Goal: Information Seeking & Learning: Learn about a topic

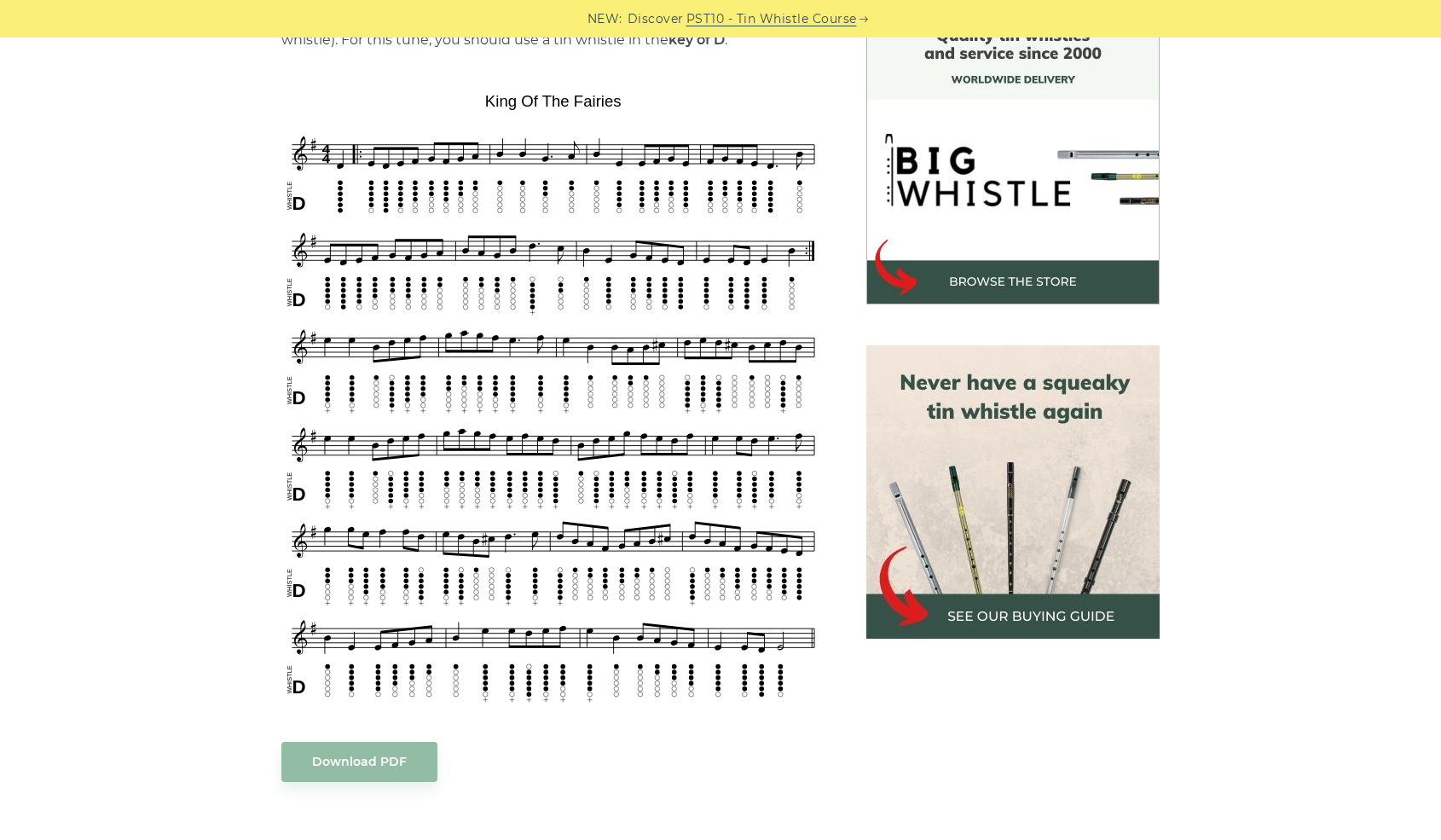
scroll to position [483, 0]
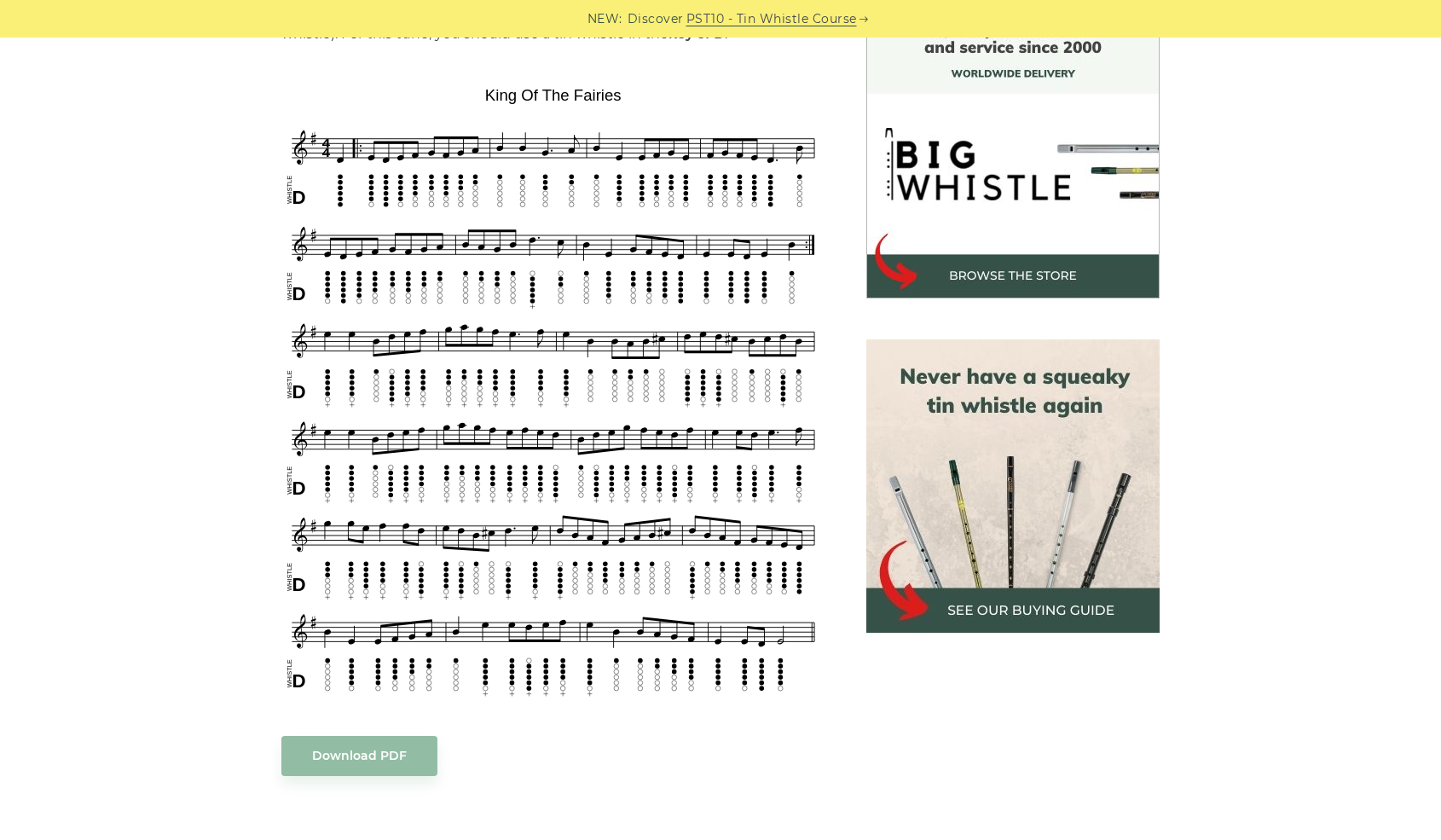
drag, startPoint x: 144, startPoint y: 335, endPoint x: 180, endPoint y: 307, distance: 45.6
click at [180, 307] on div "Sheet music notes and tab to play King Of Fairies on a tin whistle (penny whist…" at bounding box center [720, 672] width 1441 height 1335
drag, startPoint x: 243, startPoint y: 420, endPoint x: 465, endPoint y: 464, distance: 226.3
click at [465, 464] on div "Sheet music notes and tab to play King Of Fairies on a tin whistle (penny whist…" at bounding box center [720, 672] width 1003 height 1335
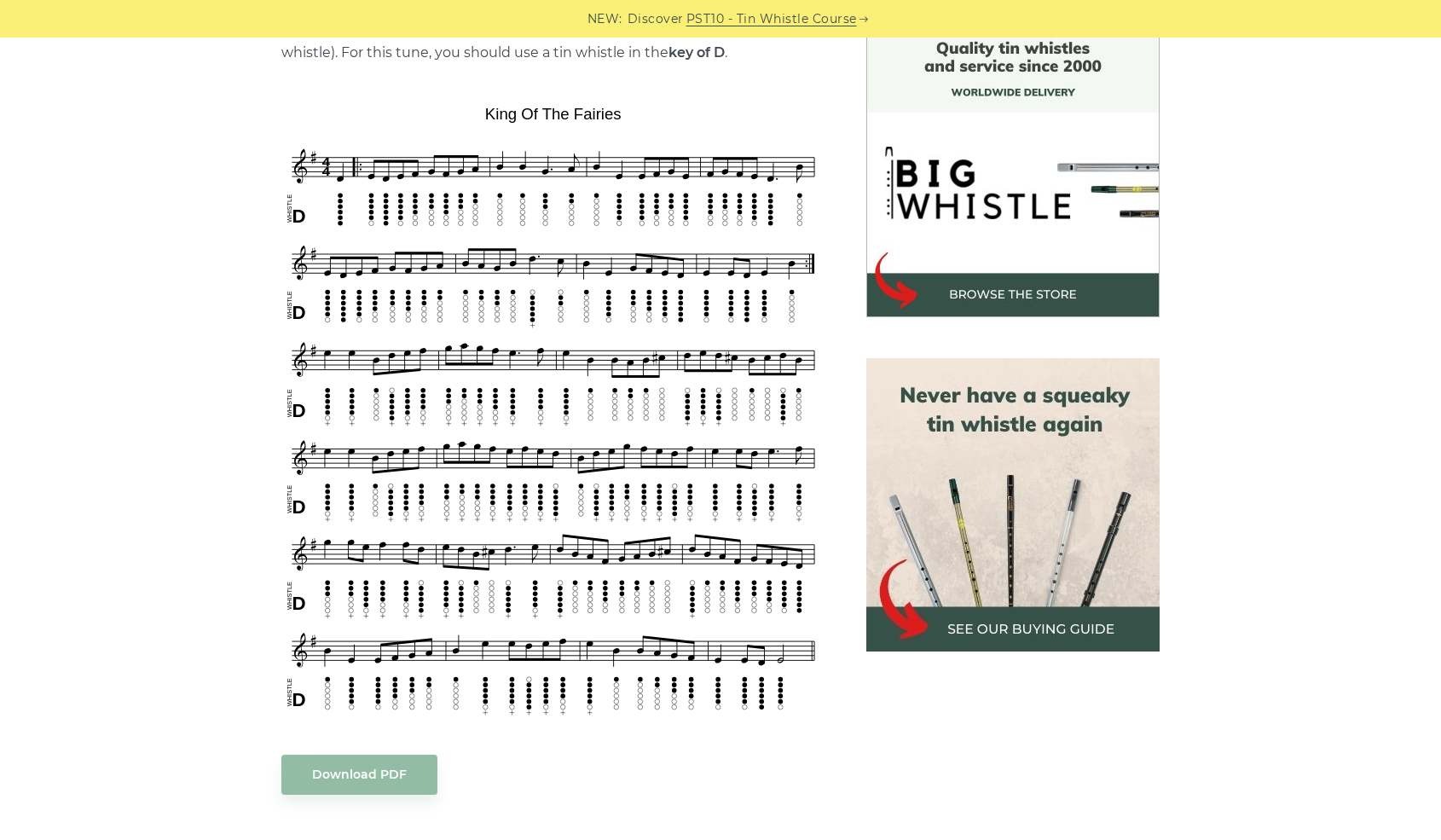
scroll to position [454, 0]
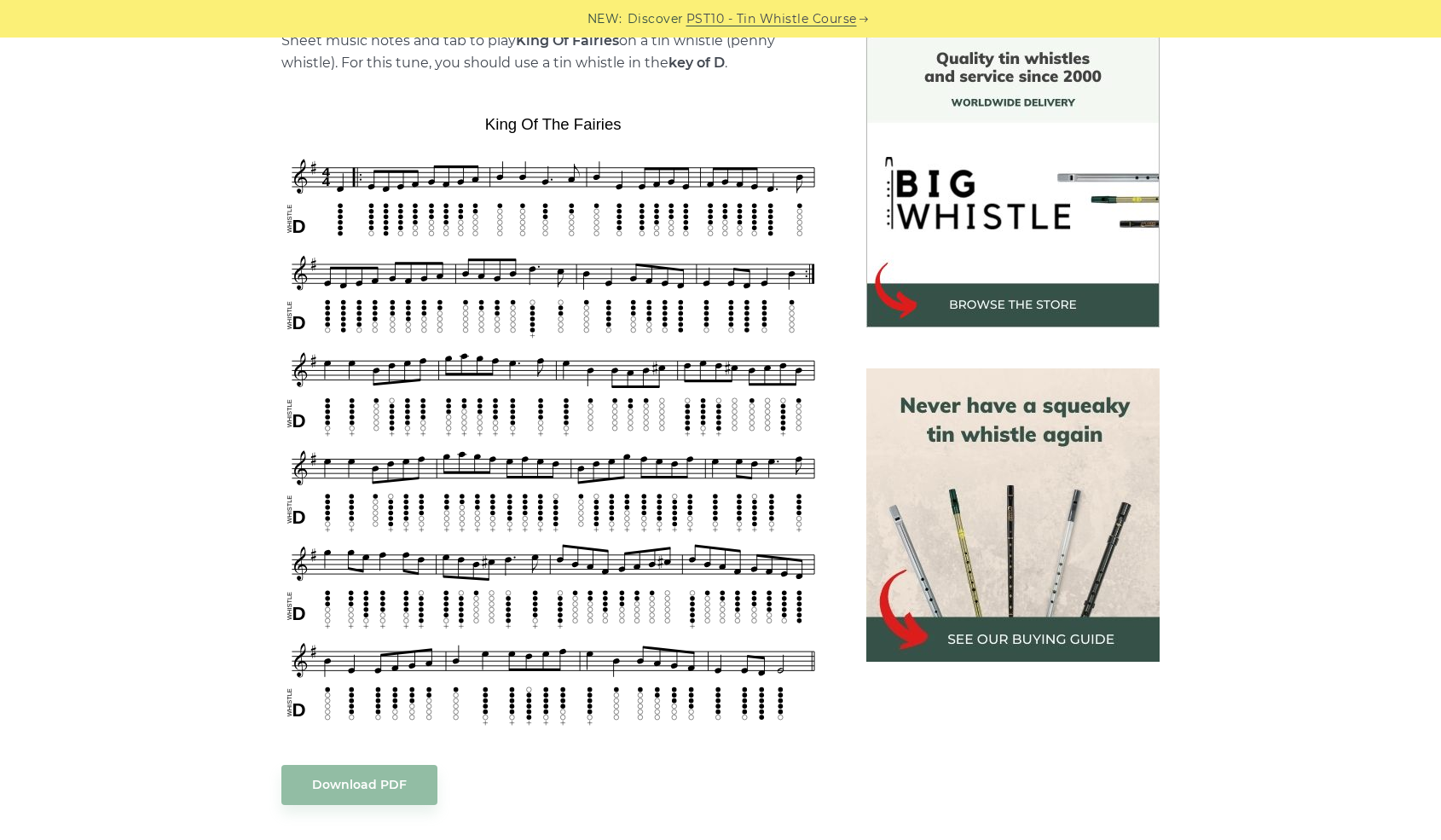
click at [831, 578] on img at bounding box center [1013, 515] width 293 height 293
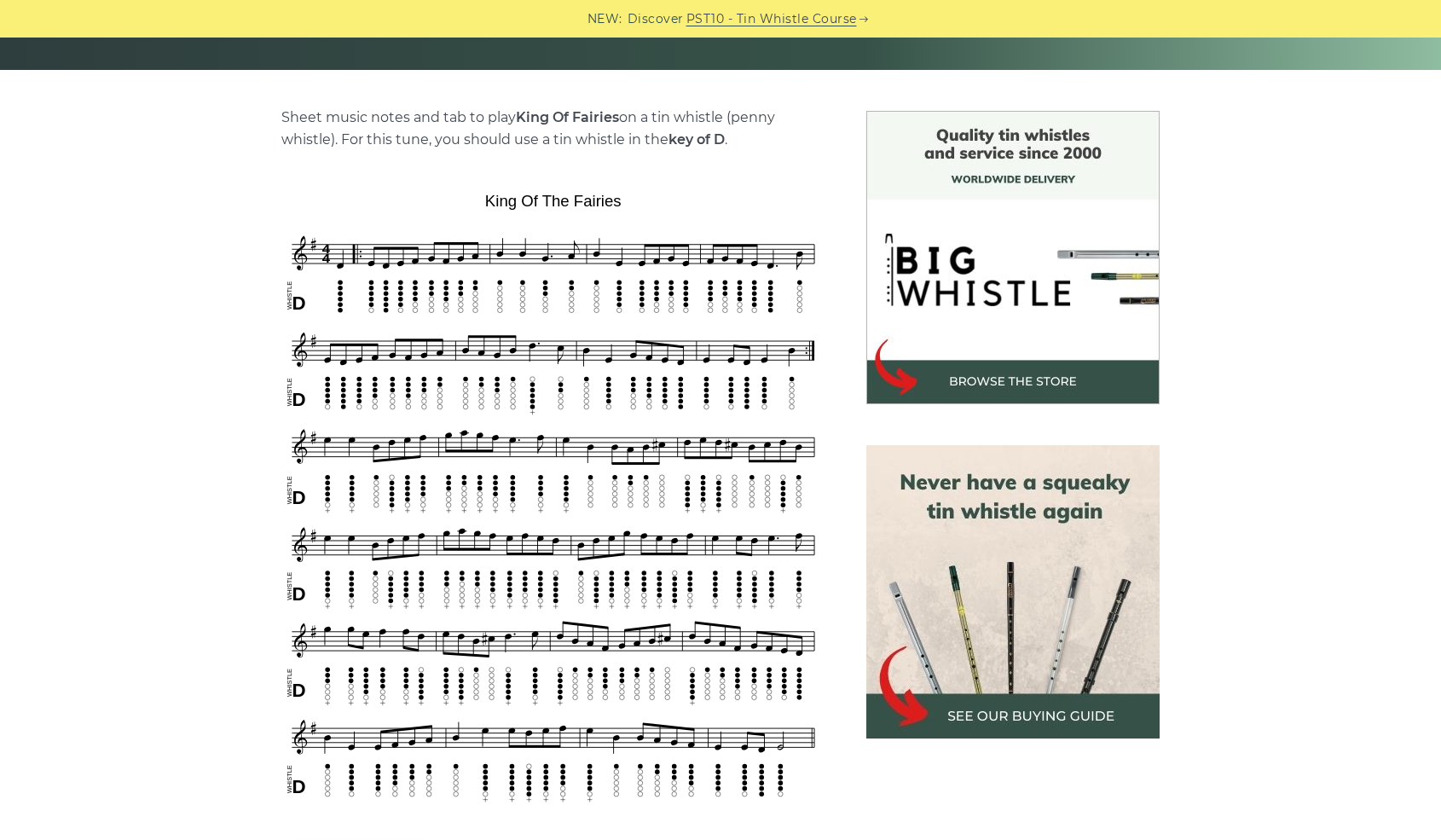
scroll to position [369, 0]
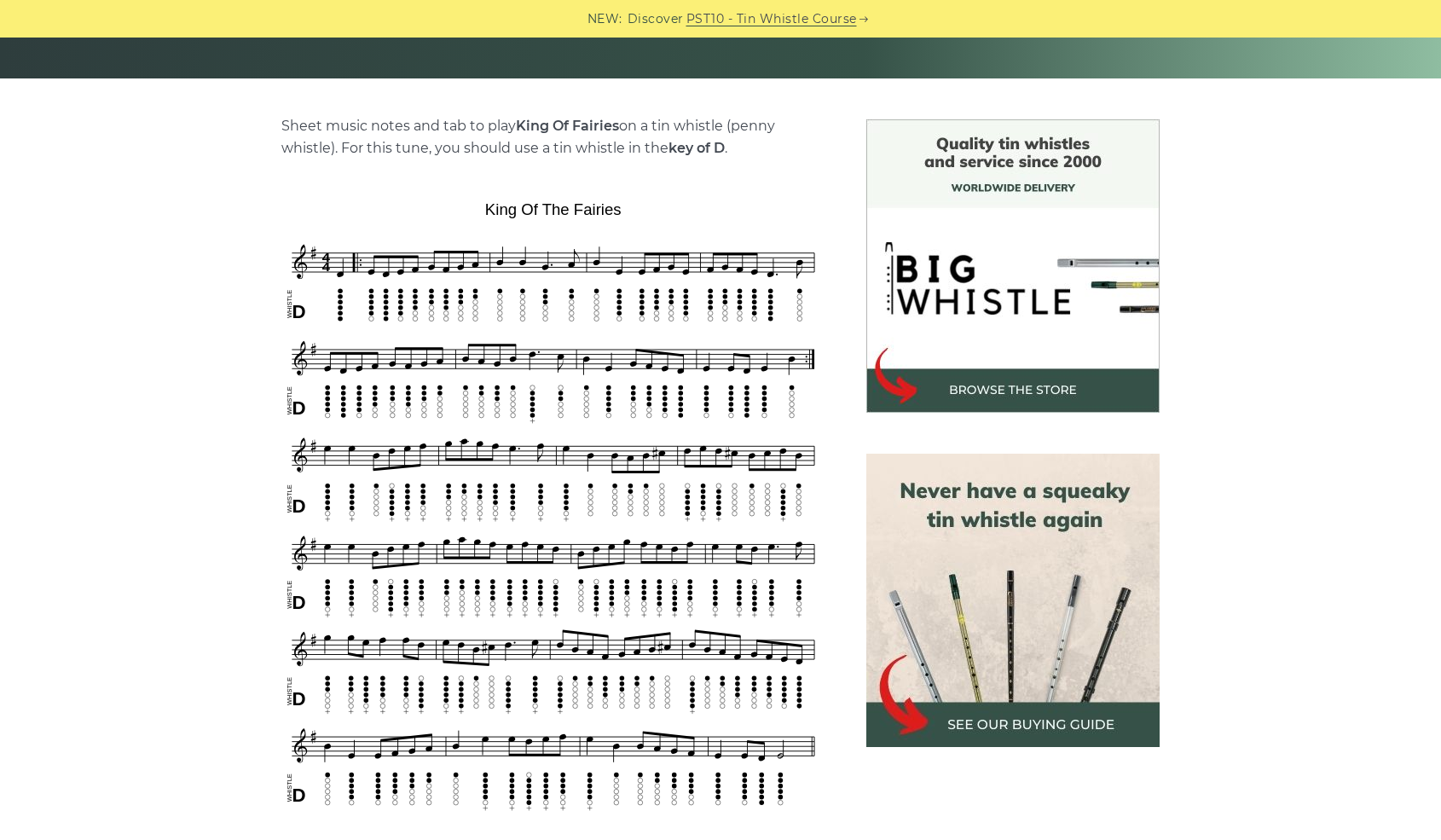
click at [979, 574] on img at bounding box center [1013, 600] width 293 height 293
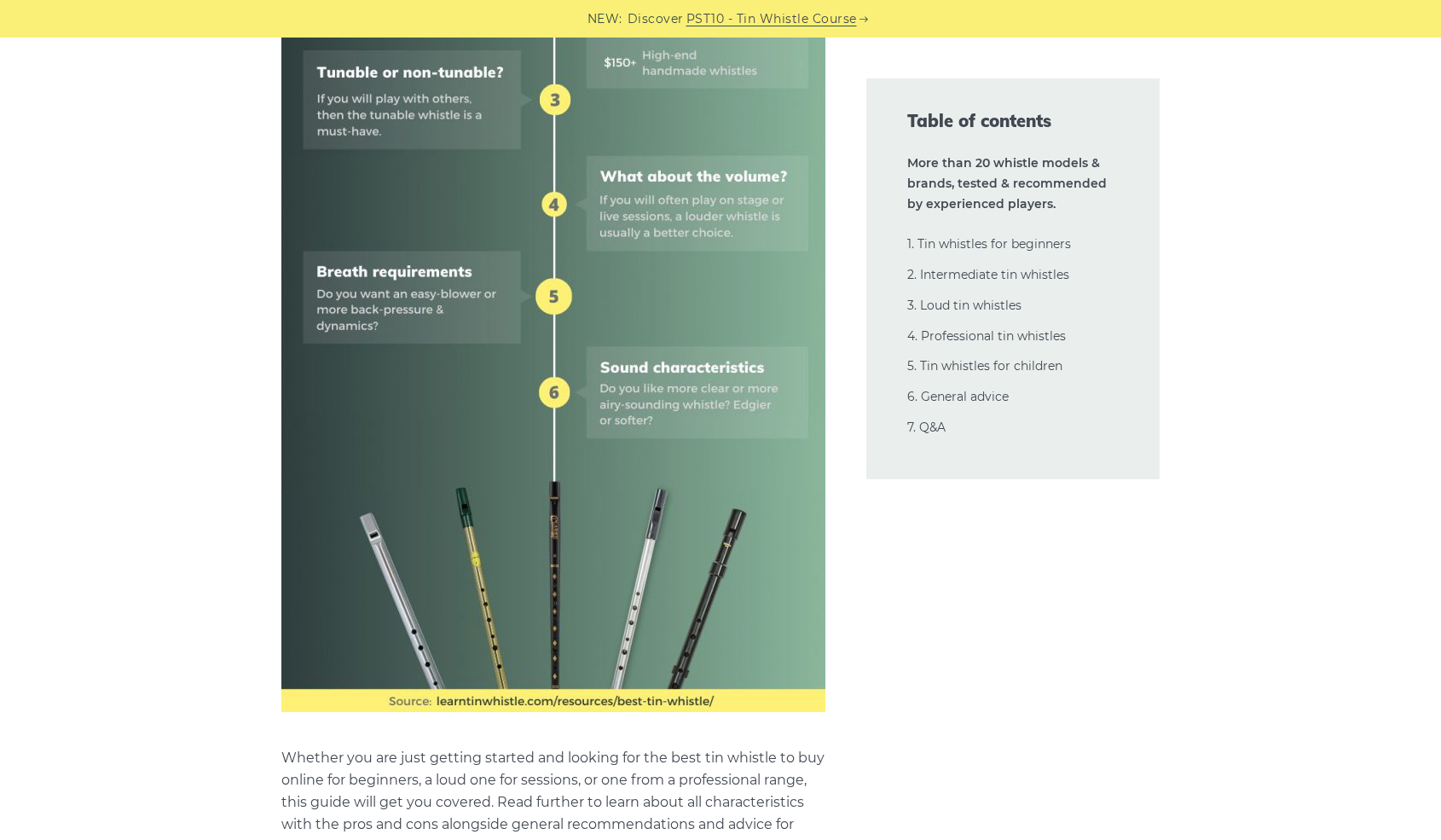
scroll to position [1080, 0]
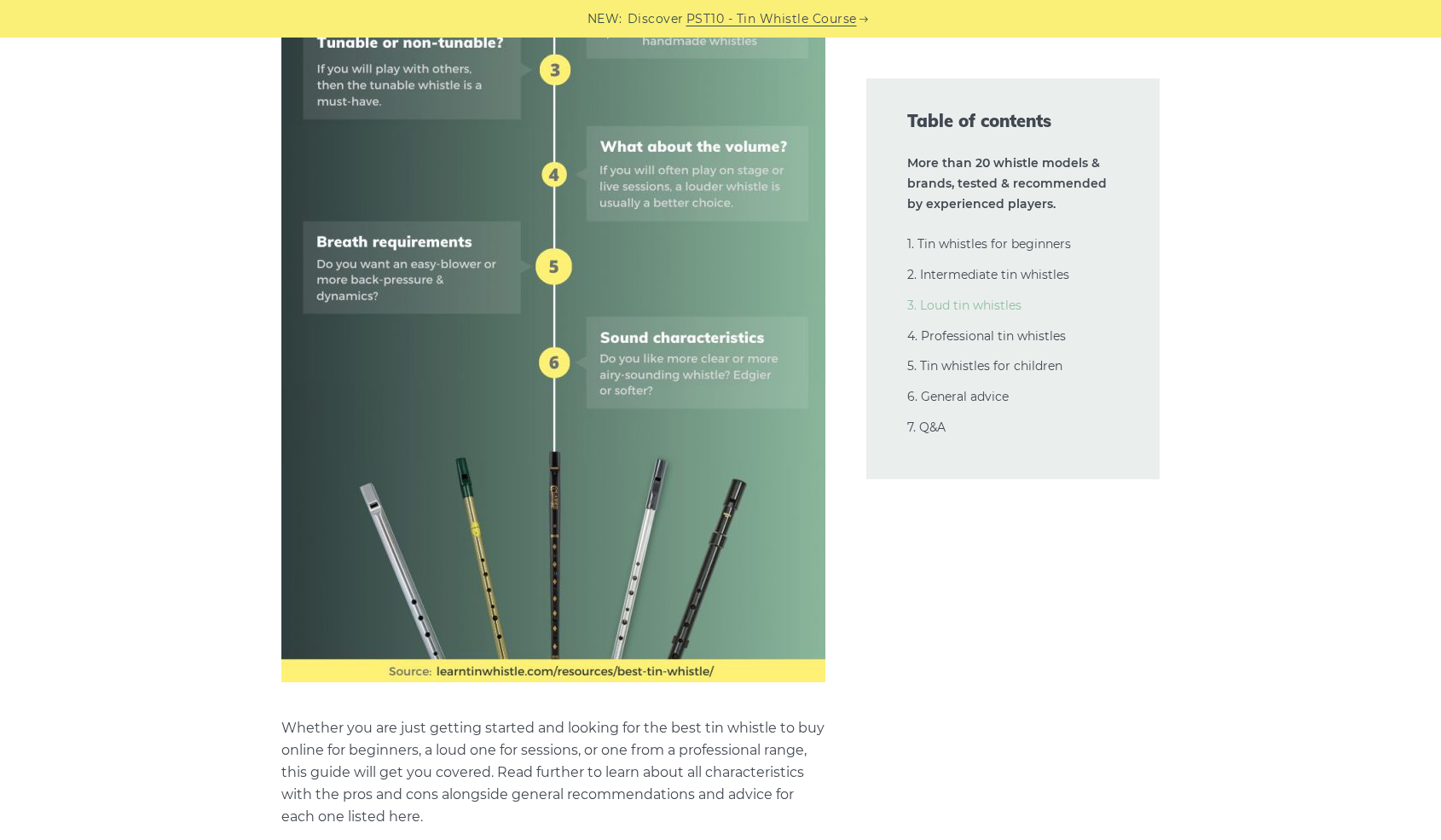
click at [985, 307] on link "3. Loud tin whistles" at bounding box center [964, 306] width 114 height 16
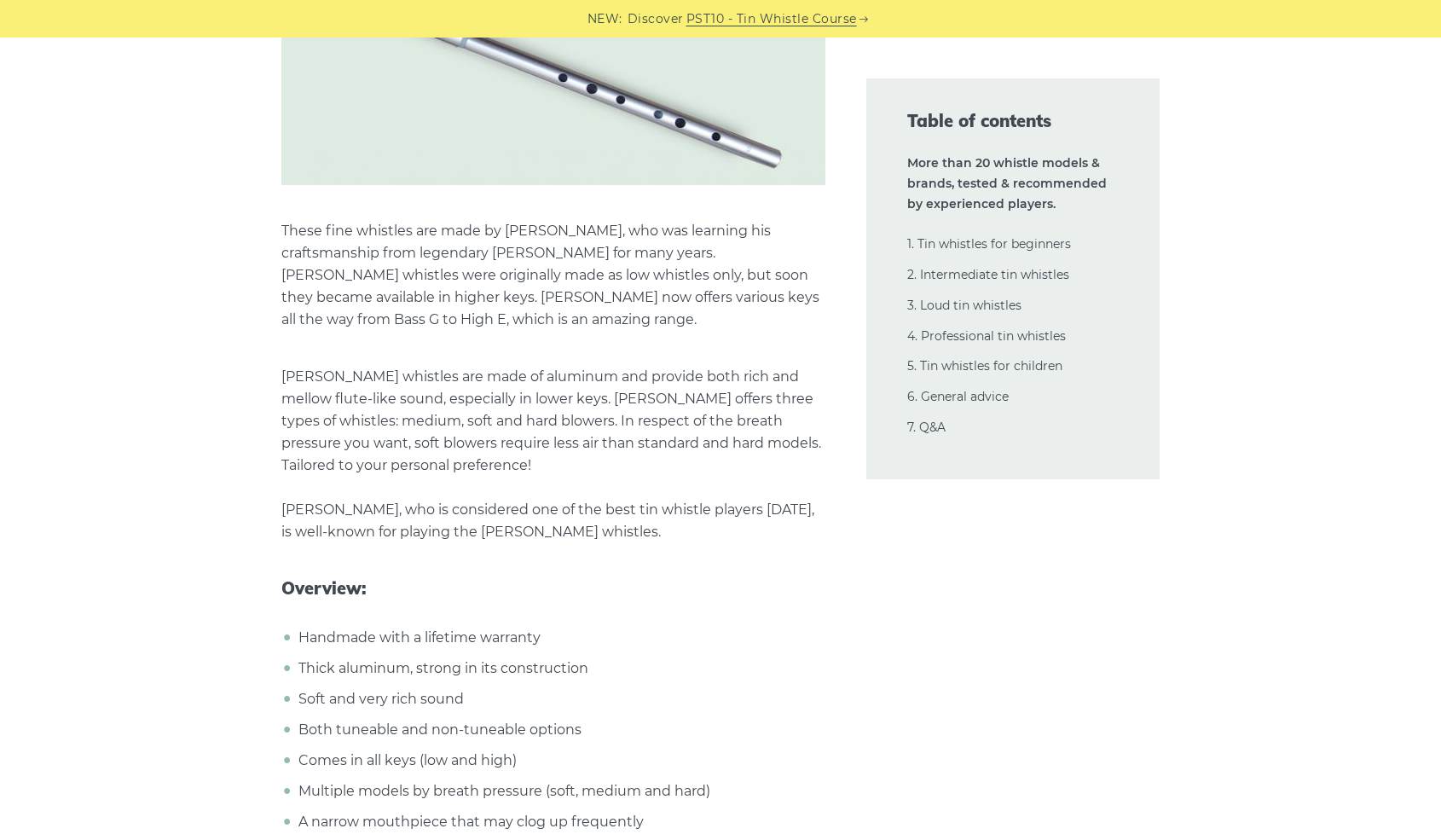
scroll to position [23946, 0]
click at [955, 275] on link "2. Intermediate tin whistles" at bounding box center [989, 274] width 162 height 16
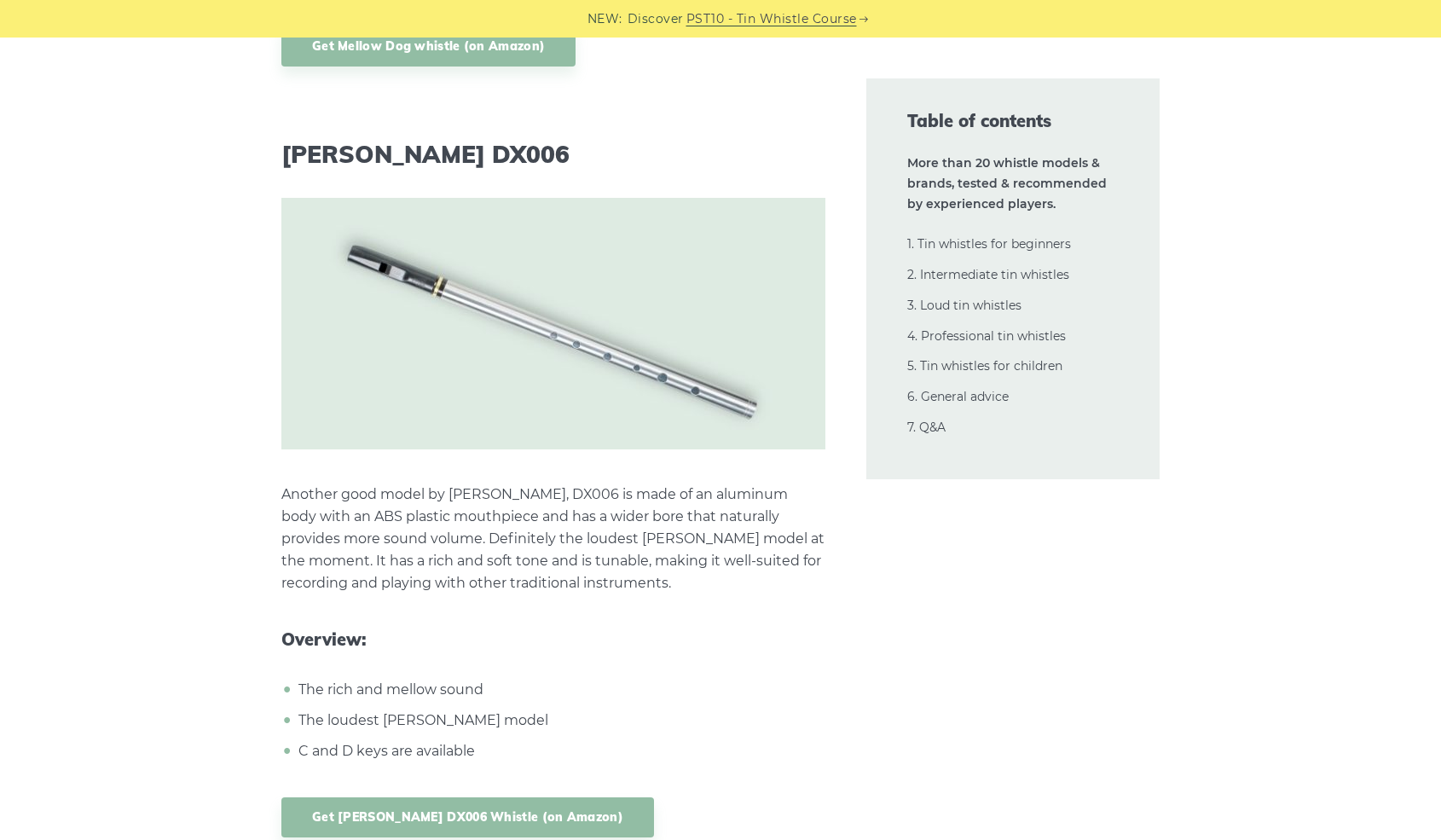
scroll to position [15591, 0]
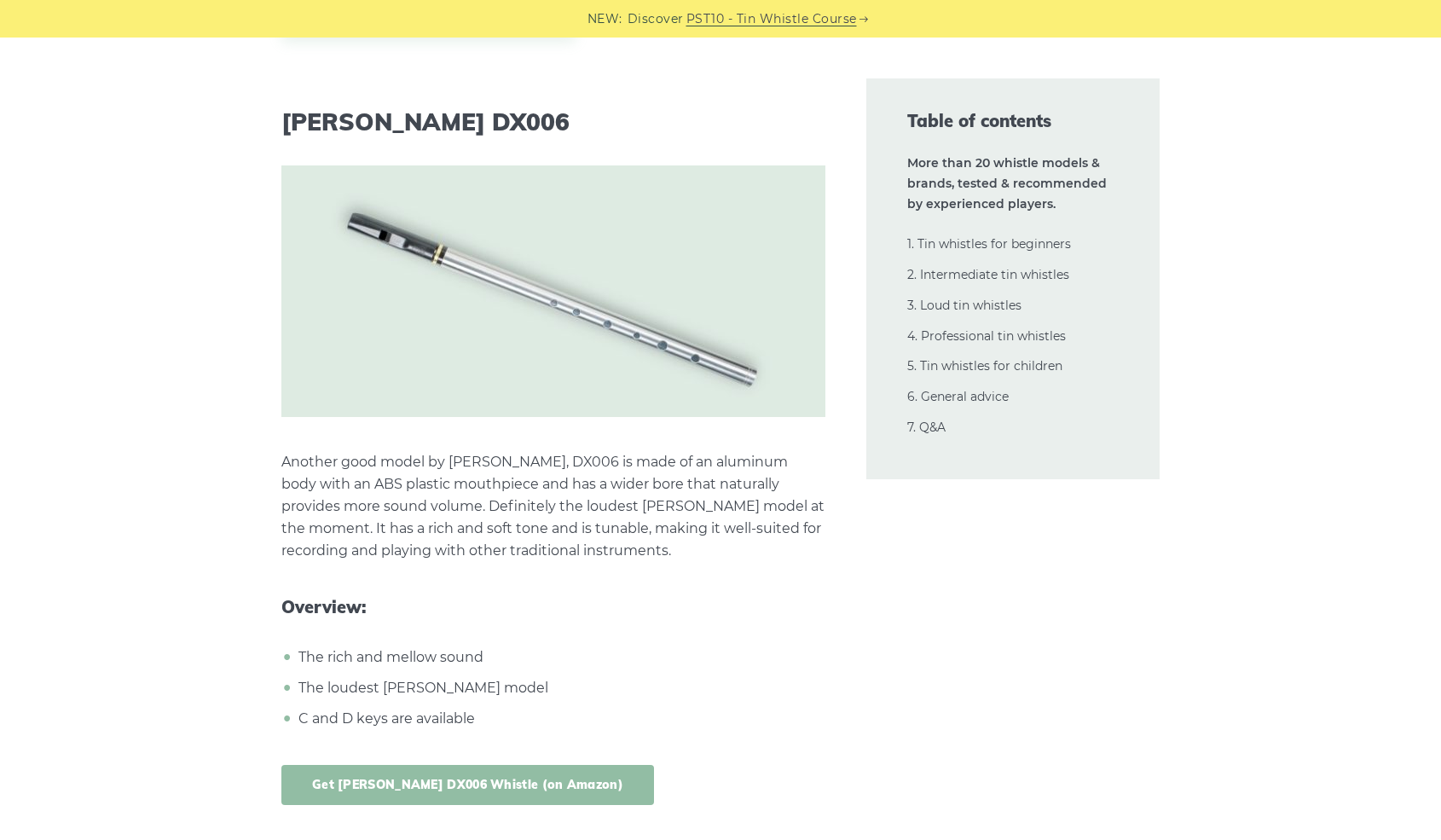
click at [479, 765] on link "Get Dixon DX006 Whistle (on Amazon)" at bounding box center [468, 784] width 373 height 40
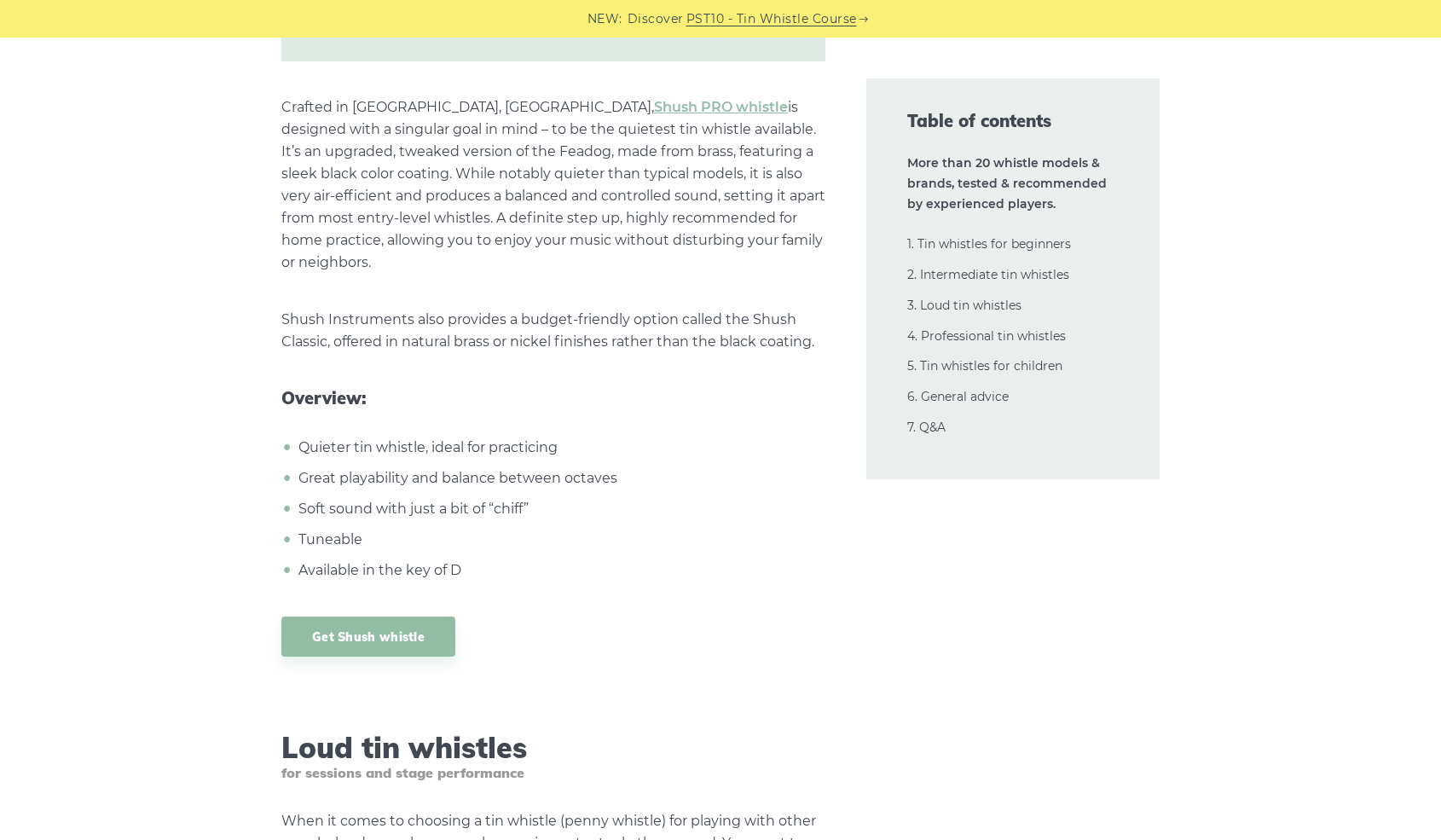
scroll to position [16784, 0]
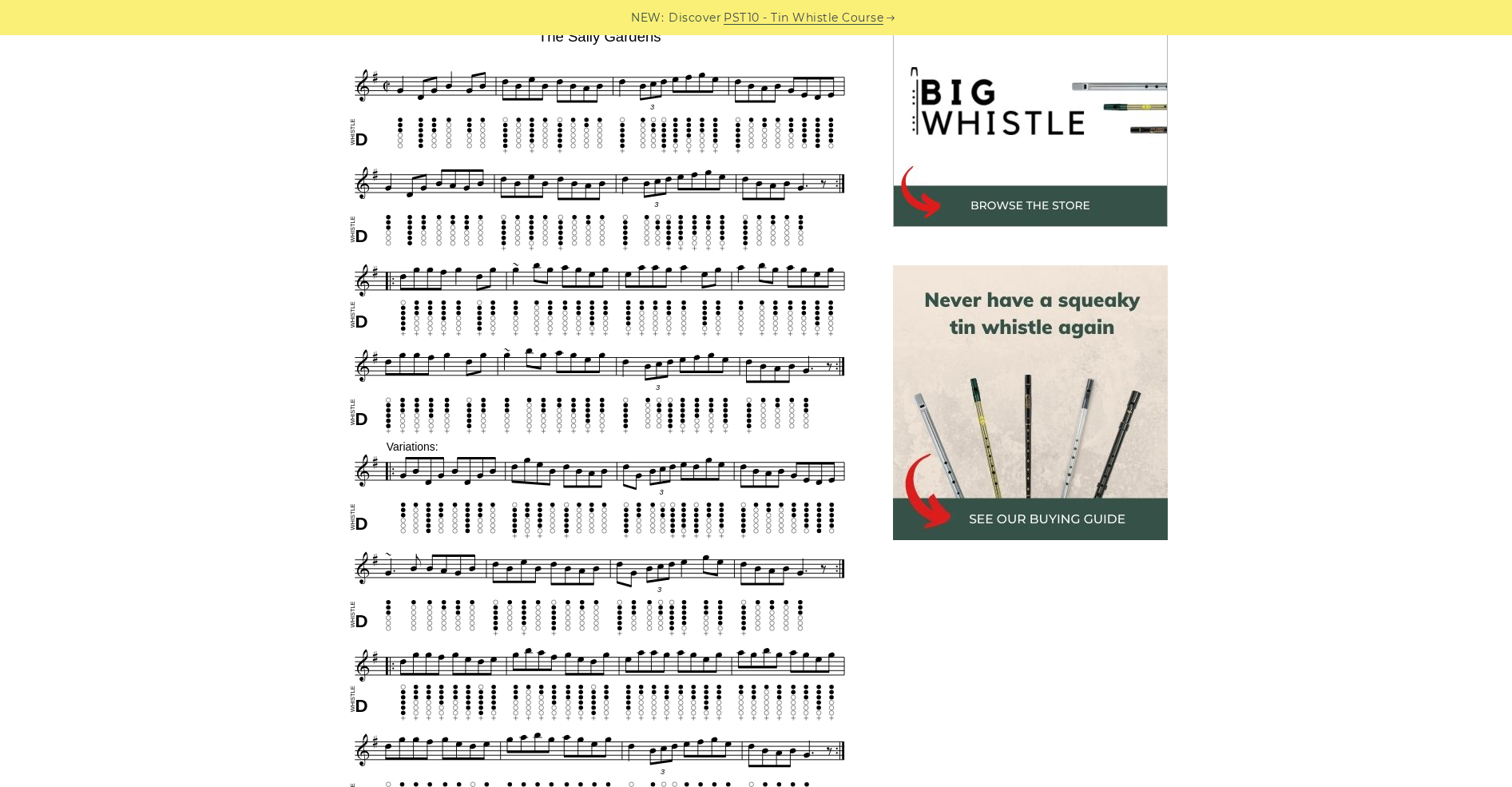
scroll to position [533, 0]
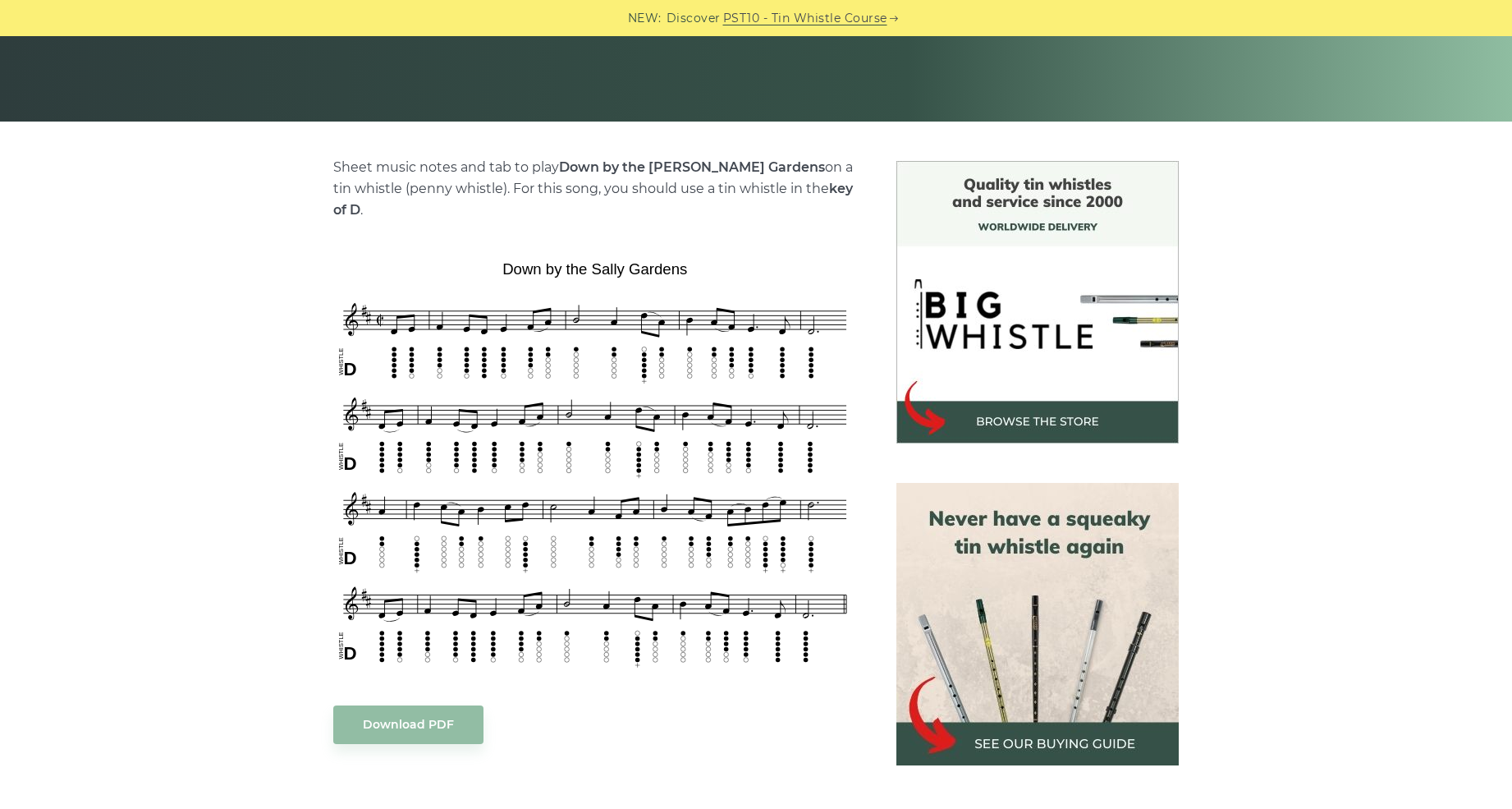
scroll to position [301, 0]
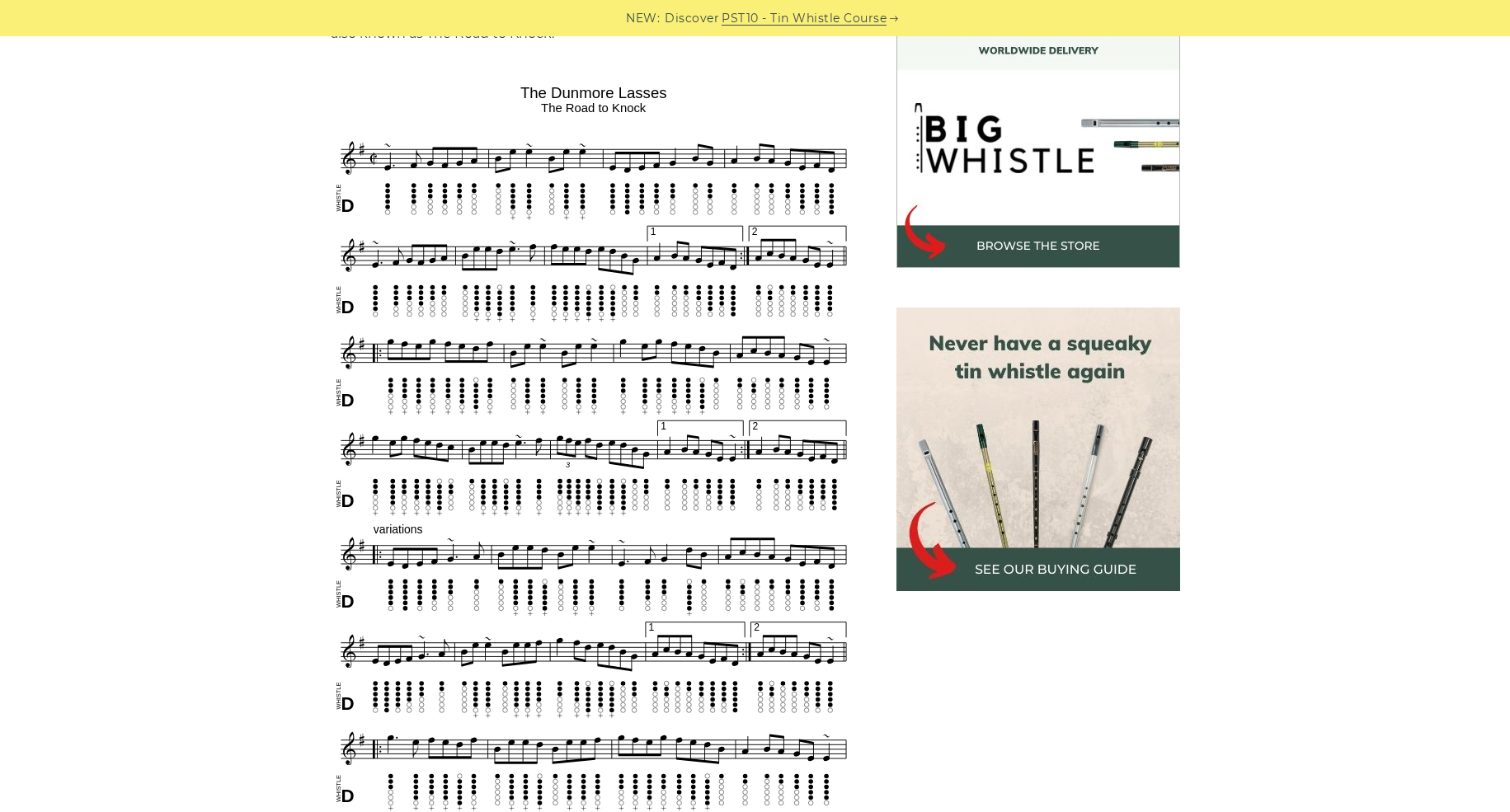
scroll to position [495, 0]
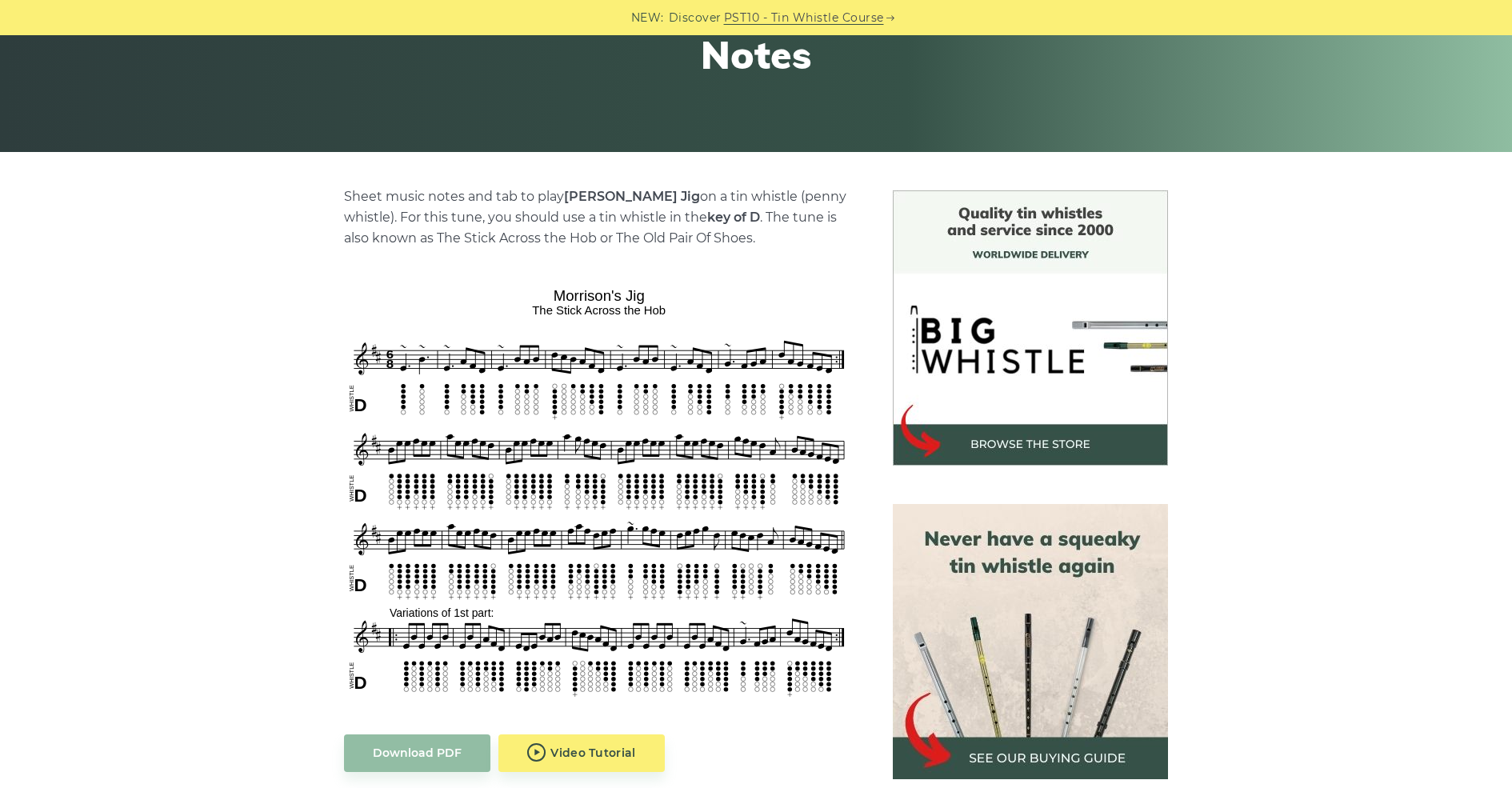
scroll to position [346, 0]
